Goal: Transaction & Acquisition: Purchase product/service

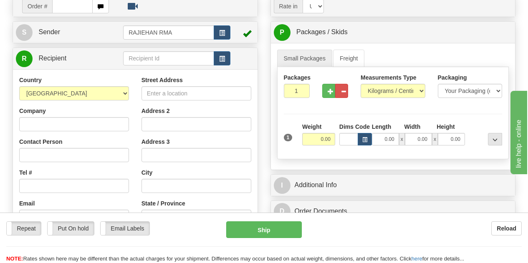
scroll to position [83, 0]
click at [107, 95] on select "[GEOGRAPHIC_DATA] [GEOGRAPHIC_DATA] [GEOGRAPHIC_DATA] [GEOGRAPHIC_DATA] [US_STA…" at bounding box center [74, 93] width 110 height 14
select select "VI"
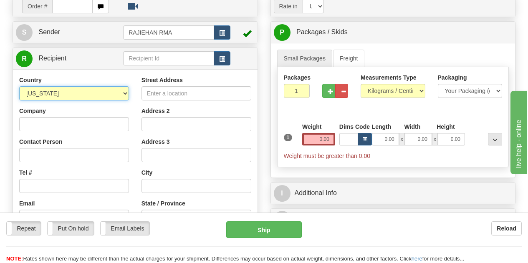
scroll to position [209, 0]
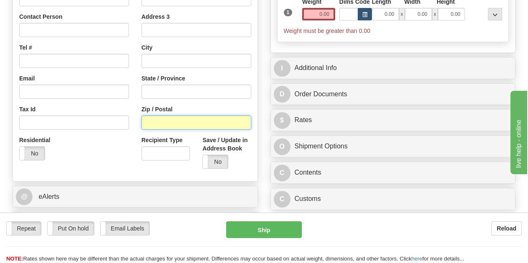
click at [172, 118] on input "Zip / Postal" at bounding box center [196, 123] width 110 height 14
paste input "07005"
type input "07005"
click at [137, 108] on div "Street Address Address 2 Address 3 City State / Province Zip / Postal 07005 Rec…" at bounding box center [196, 63] width 122 height 225
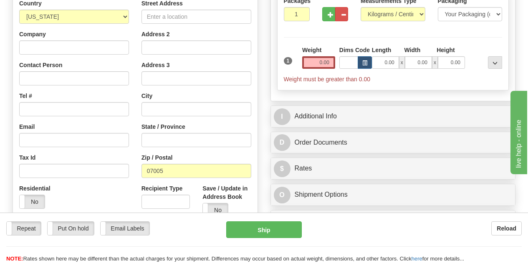
scroll to position [125, 0]
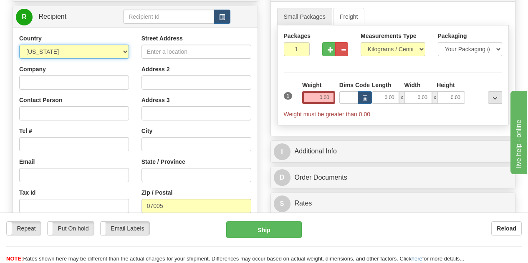
click at [121, 46] on select "[GEOGRAPHIC_DATA] [GEOGRAPHIC_DATA] [GEOGRAPHIC_DATA] [GEOGRAPHIC_DATA] [US_STA…" at bounding box center [74, 52] width 110 height 14
select select "US"
click at [19, 45] on select "[GEOGRAPHIC_DATA] [GEOGRAPHIC_DATA] [GEOGRAPHIC_DATA] [GEOGRAPHIC_DATA] [US_STA…" at bounding box center [74, 52] width 110 height 14
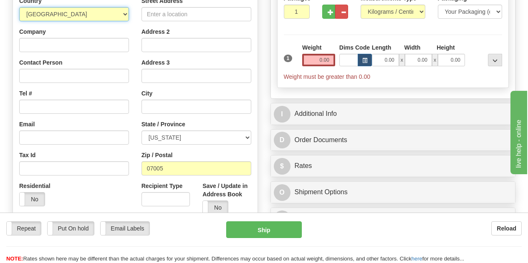
scroll to position [209, 0]
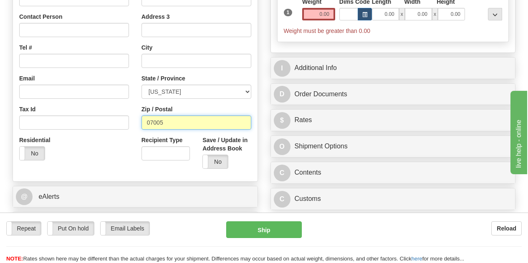
drag, startPoint x: 182, startPoint y: 121, endPoint x: 106, endPoint y: 121, distance: 75.1
click at [106, 121] on div "Country [GEOGRAPHIC_DATA] [GEOGRAPHIC_DATA] [GEOGRAPHIC_DATA] [GEOGRAPHIC_DATA]…" at bounding box center [135, 63] width 245 height 225
click at [141, 116] on div "Street Address Address 2 Address 3 City State / Province [US_STATE] [US_STATE] …" at bounding box center [196, 63] width 122 height 225
click at [140, 113] on div "Street Address Address 2 Address 3 City State / Province [US_STATE] [US_STATE] …" at bounding box center [196, 63] width 122 height 225
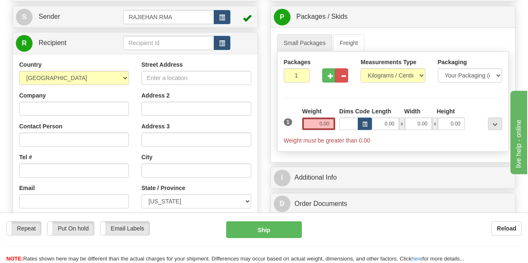
scroll to position [83, 0]
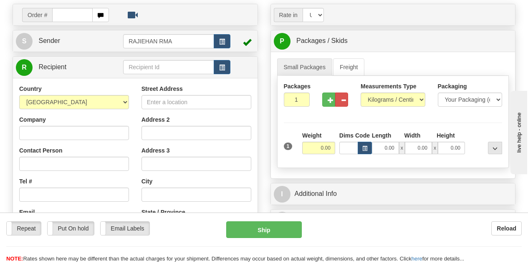
select select "US"
click at [19, 96] on select "[GEOGRAPHIC_DATA] [GEOGRAPHIC_DATA] [GEOGRAPHIC_DATA] [GEOGRAPHIC_DATA] [US_STA…" at bounding box center [74, 102] width 110 height 14
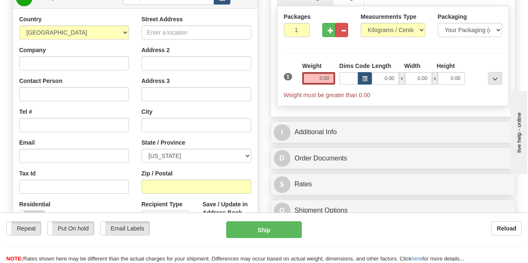
scroll to position [158, 0]
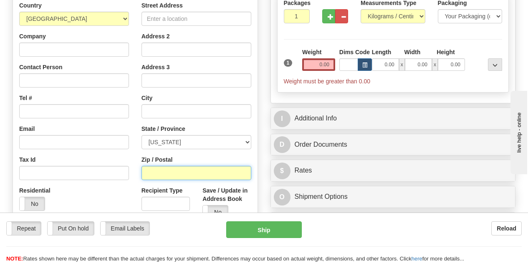
click at [182, 172] on input "Zip / Postal" at bounding box center [196, 173] width 110 height 14
paste input "07005"
type input "07005"
click at [140, 165] on div "Street Address Address 2 Address 3 City State / Province [US_STATE] [US_STATE] …" at bounding box center [196, 113] width 122 height 225
type input "BOONTON"
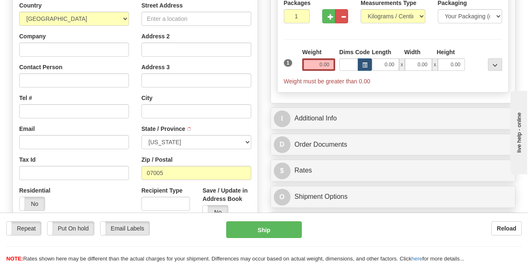
select select "NJ"
drag, startPoint x: 318, startPoint y: 65, endPoint x: 353, endPoint y: 68, distance: 35.6
click at [354, 68] on div "1 Weight 0.00 Dims Code 0.00" at bounding box center [393, 67] width 223 height 38
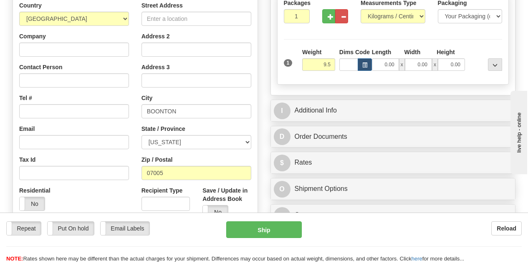
type input "9.50"
click at [340, 38] on div "Packages 1 1 Measurements Type" at bounding box center [393, 38] width 232 height 92
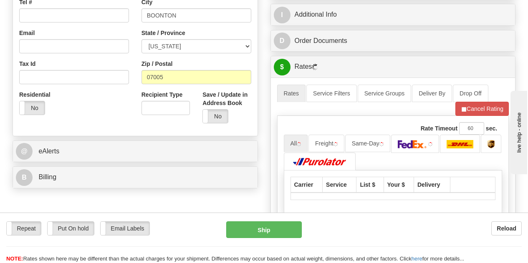
scroll to position [283, 0]
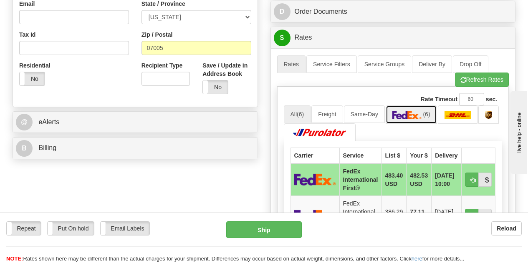
click at [414, 111] on img at bounding box center [406, 115] width 29 height 8
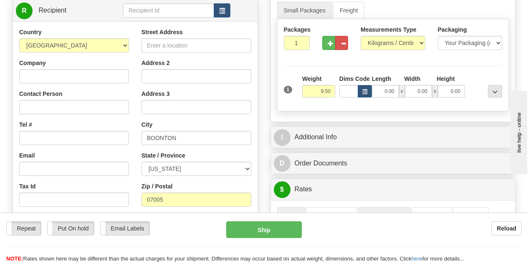
scroll to position [116, 0]
